Goal: Navigation & Orientation: Find specific page/section

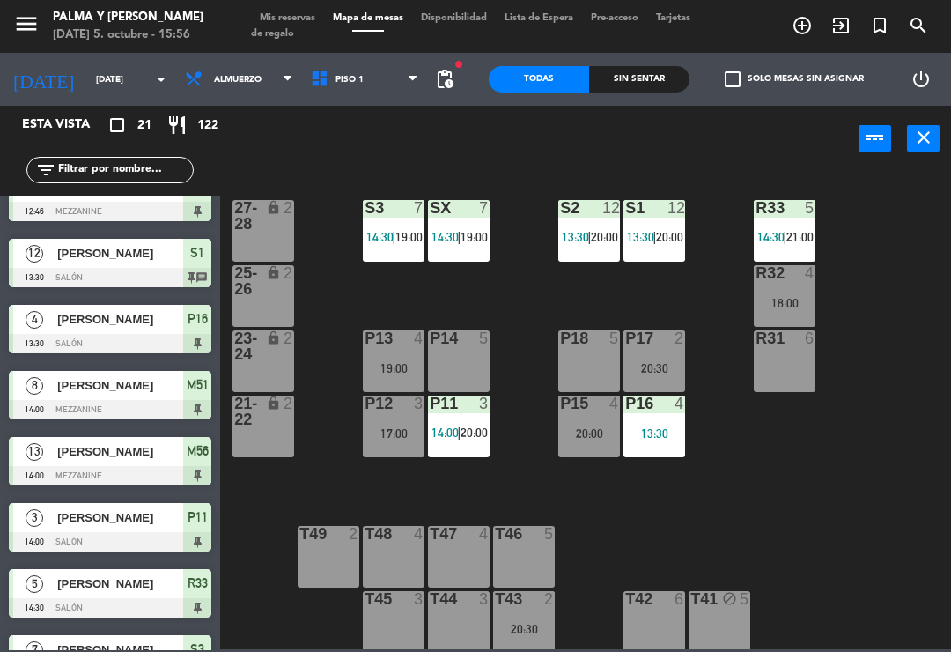
click at [653, 82] on div "Sin sentar" at bounding box center [639, 79] width 100 height 26
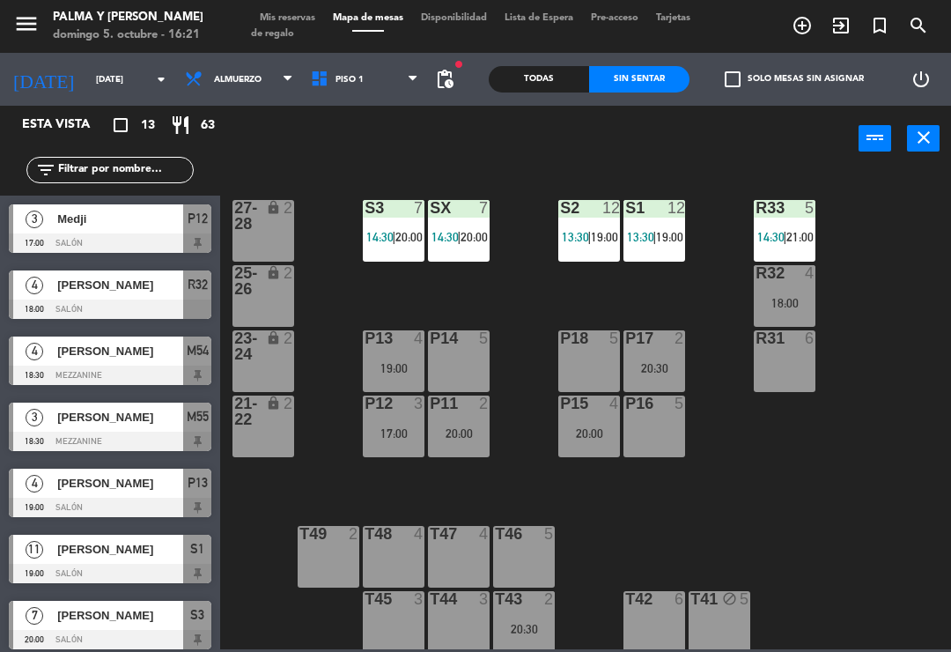
click at [833, 556] on div "R33 5 14:30 | 21:00 S1 12 13:30 | 19:00 S2 12 13:30 | 19:00 S3 7 14:30 | 20:00 …" at bounding box center [590, 409] width 721 height 480
click at [851, 549] on div "R33 5 14:30 | 21:00 S1 12 13:30 | 19:00 S2 12 13:30 | 19:00 S3 7 14:30 | 20:00 …" at bounding box center [590, 409] width 721 height 480
click at [335, 75] on span "Piso 1" at bounding box center [349, 80] width 28 height 10
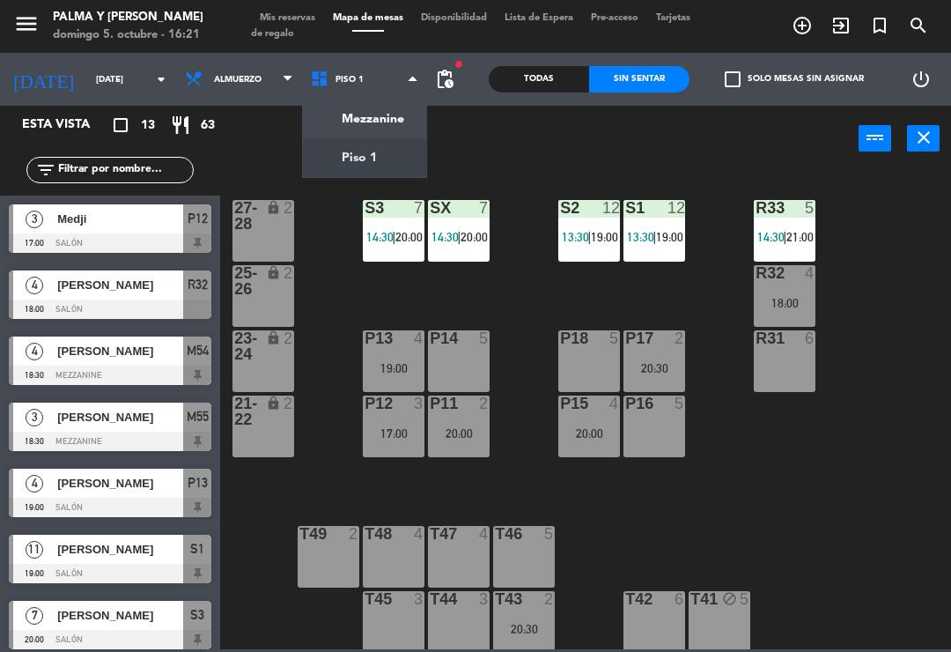
click at [381, 112] on ng-component "menu Palma y [PERSON_NAME][DATE] 5. octubre - 16:21 Mis reservas Mapa de mesas …" at bounding box center [475, 324] width 951 height 649
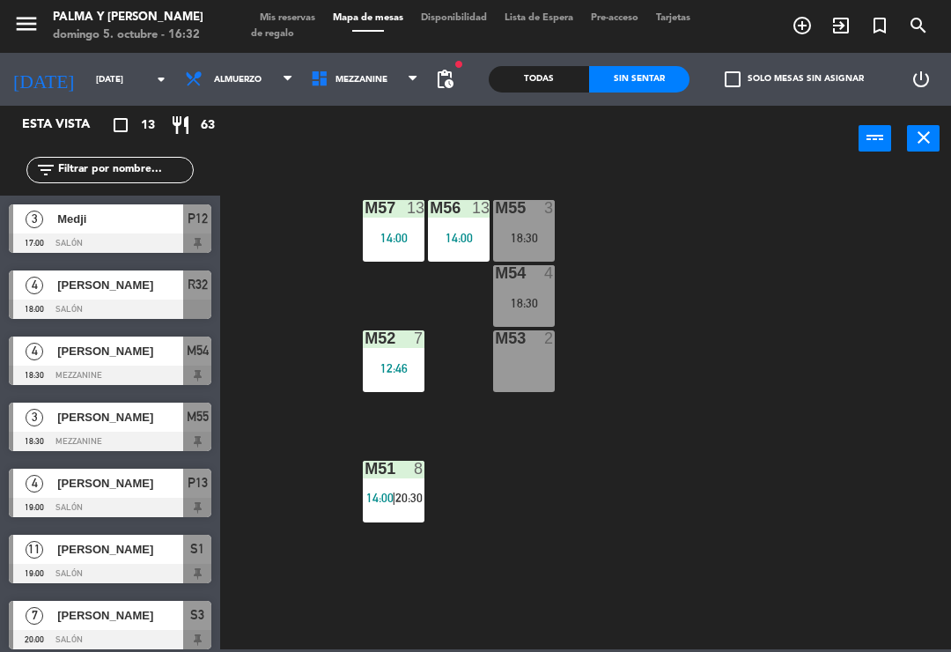
click at [786, 322] on div "M57 13 14:00 M56 13 14:00 M55 3 18:30 M54 4 18:30 M52 7 12:46 M53 2 M51 8 14:00…" at bounding box center [590, 409] width 721 height 480
click at [362, 62] on span "Mezzanine" at bounding box center [365, 79] width 126 height 39
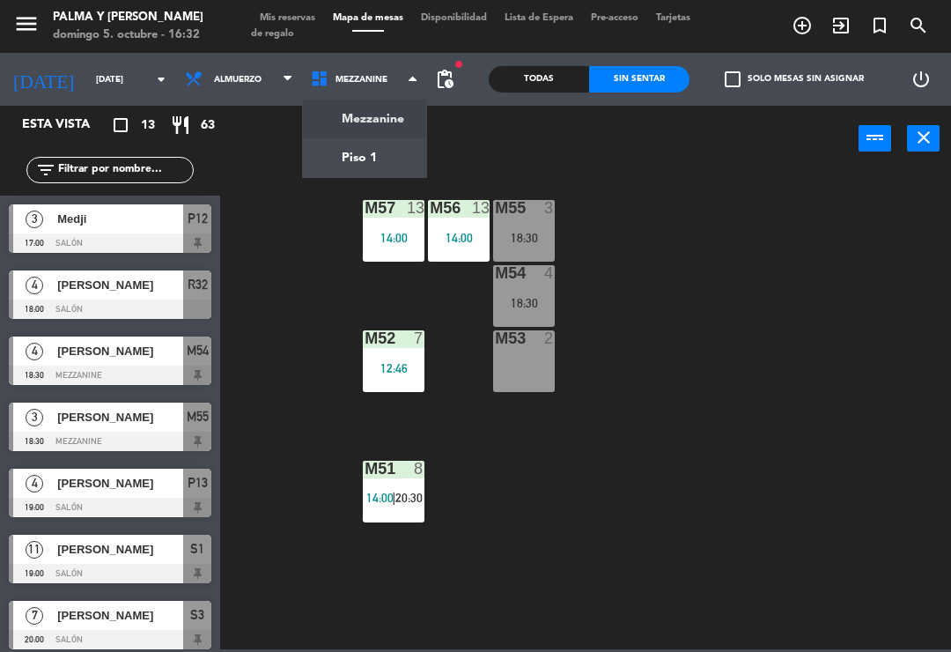
click at [363, 148] on ng-component "menu Palma y [PERSON_NAME][DATE] 5. octubre - 16:32 Mis reservas Mapa de mesas …" at bounding box center [475, 324] width 951 height 649
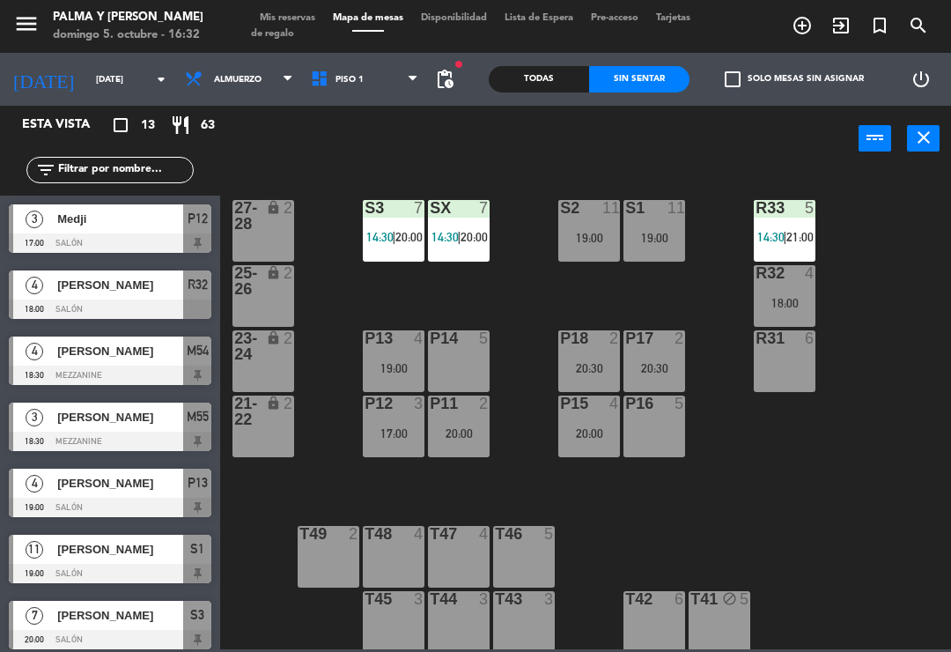
click at [800, 467] on div "R33 5 14:30 | 21:00 S1 11 19:00 S2 11 19:00 S3 7 14:30 | 20:00 SX 7 14:30 | 20:…" at bounding box center [590, 409] width 721 height 480
click at [807, 448] on div "R33 5 14:30 | 21:00 S1 11 19:00 S2 11 19:00 S3 7 14:30 | 20:00 SX 7 14:30 | 20:…" at bounding box center [590, 409] width 721 height 480
click at [904, 476] on div "R33 5 14:30 | 21:00 S1 11 19:00 S2 11 19:00 S3 7 14:30 | 20:00 SX 7 14:30 | 20:…" at bounding box center [590, 409] width 721 height 480
click at [860, 385] on div "R33 5 14:30 | 21:00 S1 11 19:00 S2 11 19:00 S3 7 14:30 | 20:00 SX 7 14:30 | 20:…" at bounding box center [590, 409] width 721 height 480
click at [863, 417] on div "R33 5 14:30 | 21:00 S1 11 19:00 S2 11 19:00 S3 7 14:30 | 20:00 SX 7 14:30 | 20:…" at bounding box center [590, 409] width 721 height 480
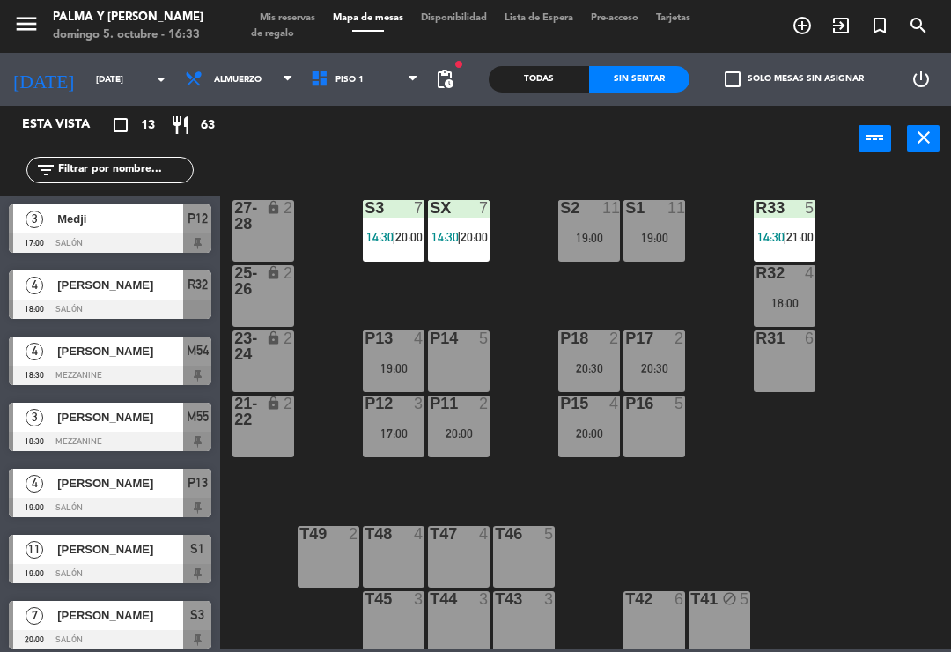
click at [894, 382] on div "R33 5 14:30 | 21:00 S1 11 19:00 S2 11 19:00 S3 7 14:30 | 20:00 SX 7 14:30 | 20:…" at bounding box center [590, 409] width 721 height 480
click at [908, 441] on div "R33 5 14:30 | 21:00 S1 11 19:00 S2 11 19:00 S3 7 14:30 | 20:00 SX 7 14:30 | 20:…" at bounding box center [590, 409] width 721 height 480
click at [882, 468] on div "R33 5 14:30 | 21:00 S1 11 19:00 S2 11 19:00 S3 7 14:30 | 20:00 SX 7 14:30 | 20:…" at bounding box center [590, 409] width 721 height 480
click at [892, 484] on div "R33 5 14:30 | 21:00 S1 11 19:00 S2 11 19:00 S3 7 14:30 | 20:00 SX 7 14:30 | 20:…" at bounding box center [590, 409] width 721 height 480
click at [856, 503] on div "R33 5 14:30 | 21:00 S1 11 19:00 S2 11 19:00 S3 7 14:30 | 20:00 SX 7 14:30 | 20:…" at bounding box center [590, 409] width 721 height 480
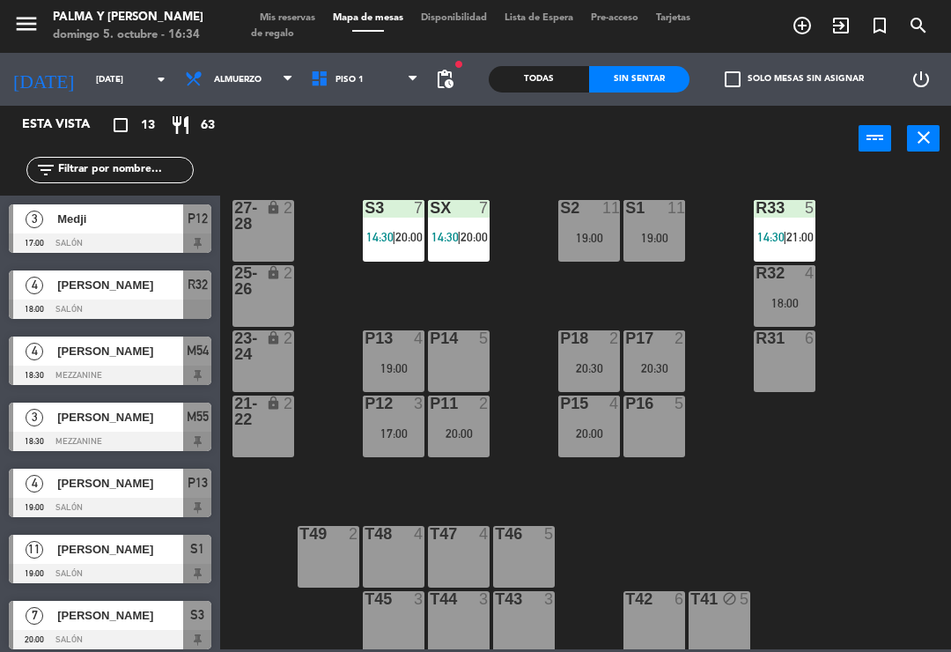
click at [849, 513] on div "R33 5 14:30 | 21:00 S1 11 19:00 S2 11 19:00 S3 7 14:30 | 20:00 SX 7 14:30 | 20:…" at bounding box center [590, 409] width 721 height 480
click at [860, 530] on div "R33 5 14:30 | 21:00 S1 11 19:00 S2 11 19:00 S3 7 14:30 | 20:00 SX 7 14:30 | 20:…" at bounding box center [590, 409] width 721 height 480
click at [849, 547] on div "R33 5 14:30 | 21:00 S1 11 19:00 S2 11 19:00 S3 7 14:30 | 20:00 SX 7 14:30 | 20:…" at bounding box center [590, 409] width 721 height 480
click at [860, 463] on div "R33 5 14:30 | 21:00 S1 11 19:00 S2 11 19:00 S3 7 14:30 | 20:00 SX 7 14:30 | 20:…" at bounding box center [590, 409] width 721 height 480
click at [903, 466] on div "R33 5 14:30 | 21:00 S1 11 19:00 S2 11 19:00 S3 7 14:30 | 20:00 SX 7 14:30 | 20:…" at bounding box center [590, 409] width 721 height 480
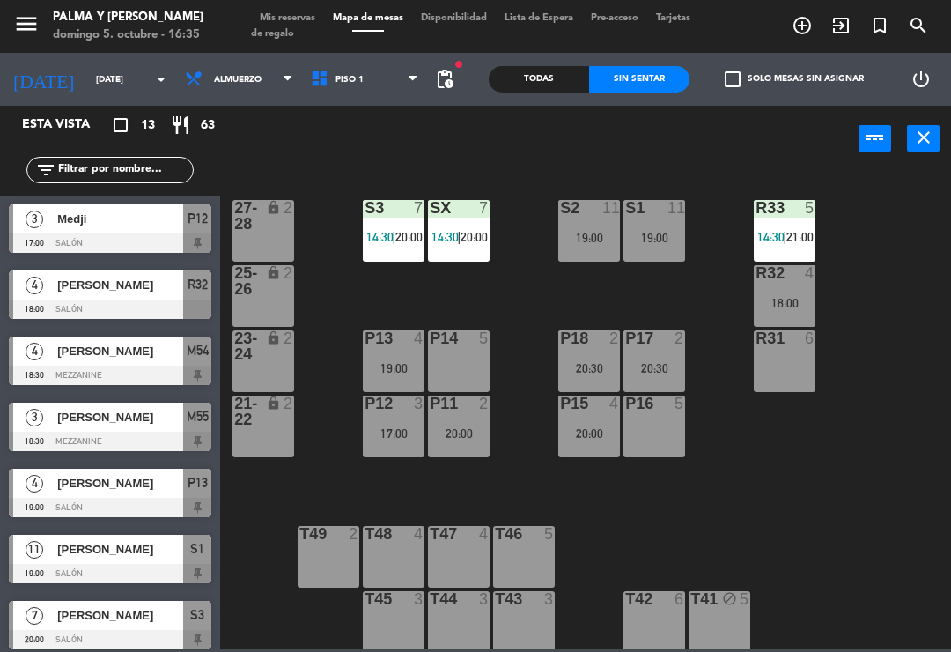
click at [895, 551] on div "R33 5 14:30 | 21:00 S1 11 19:00 S2 11 19:00 S3 7 14:30 | 20:00 SX 7 14:30 | 20:…" at bounding box center [590, 409] width 721 height 480
click at [850, 576] on div "R33 5 14:30 | 21:00 S1 11 19:00 S2 11 19:00 S3 7 14:30 | 20:00 SX 7 14:30 | 20:…" at bounding box center [590, 409] width 721 height 480
click at [851, 586] on div "R33 5 14:30 | 21:00 S1 11 19:00 S2 11 19:00 S3 7 14:30 | 20:00 SX 7 14:30 | 20:…" at bounding box center [590, 409] width 721 height 480
click at [852, 602] on div "R33 5 14:30 | 21:00 S1 11 19:00 S2 11 19:00 S3 7 14:30 | 20:00 SX 7 14:30 | 20:…" at bounding box center [590, 409] width 721 height 480
click at [862, 593] on div "R33 5 14:30 | 21:00 S1 11 19:00 S2 11 19:00 S3 7 14:30 | 20:00 SX 7 14:30 | 20:…" at bounding box center [590, 409] width 721 height 480
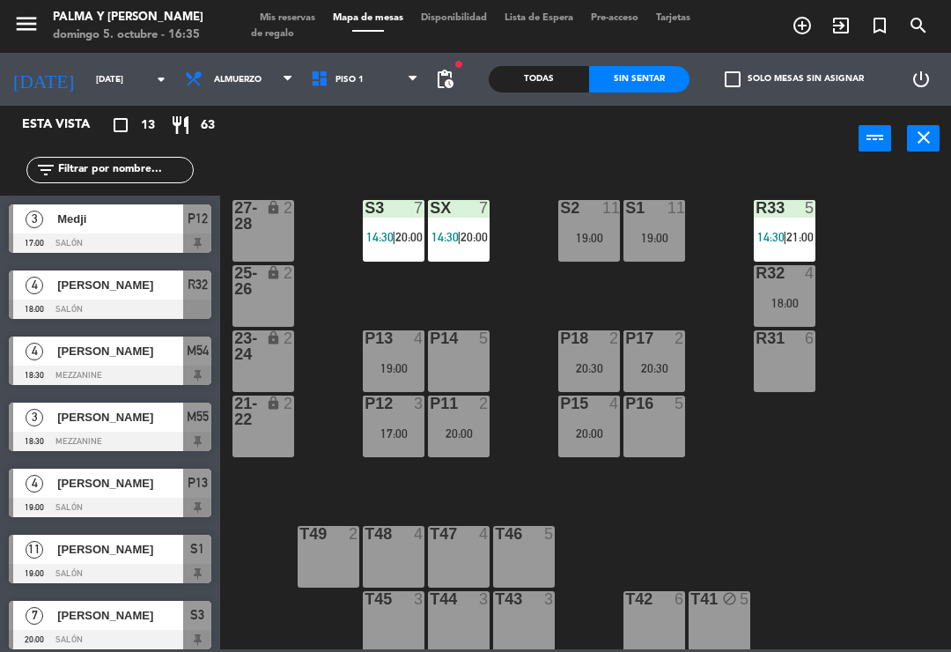
click at [849, 616] on div "R33 5 14:30 | 21:00 S1 11 19:00 S2 11 19:00 S3 7 14:30 | 20:00 SX 7 14:30 | 20:…" at bounding box center [590, 409] width 721 height 480
click at [857, 609] on div "R33 5 14:30 | 21:00 S1 11 19:00 S2 11 19:00 S3 7 14:30 | 20:00 SX 7 14:30 | 20:…" at bounding box center [590, 409] width 721 height 480
